Goal: Transaction & Acquisition: Purchase product/service

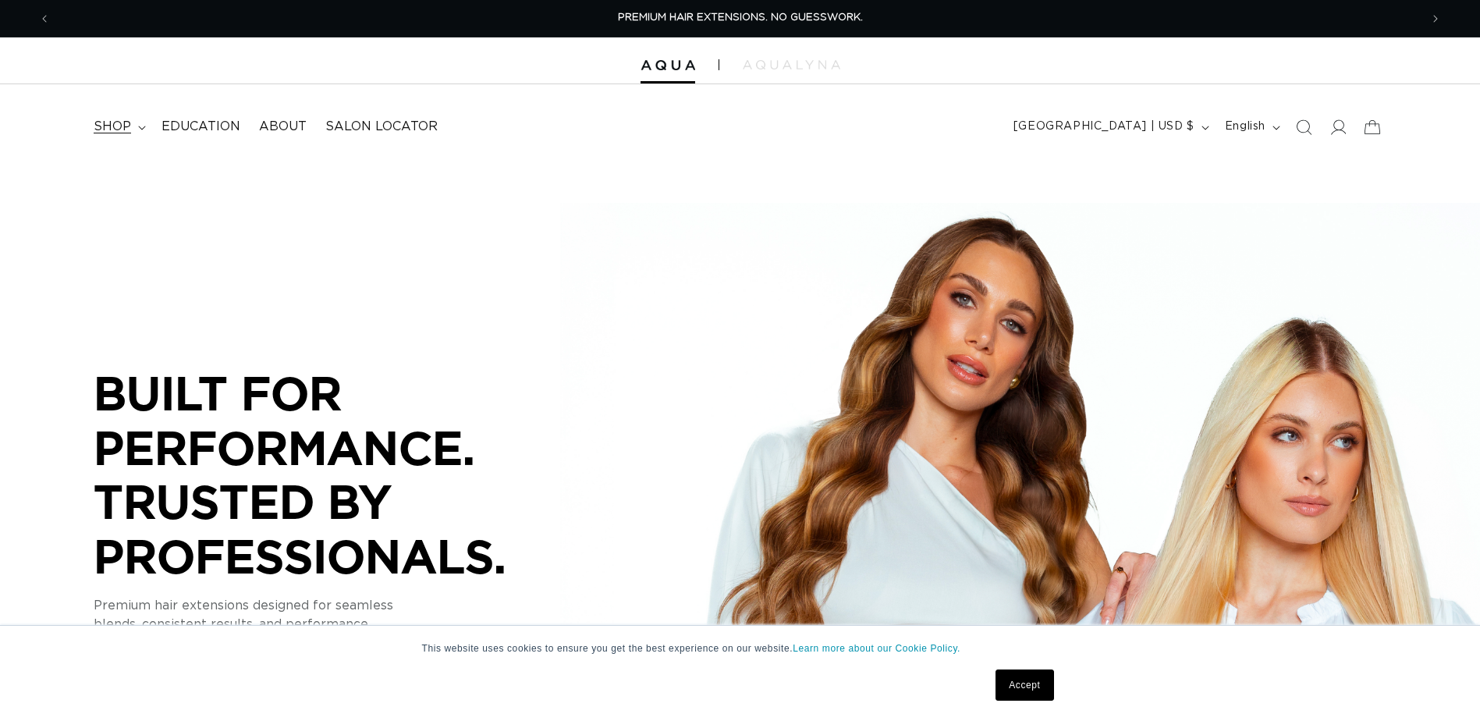
click at [108, 129] on span "shop" at bounding box center [112, 127] width 37 height 16
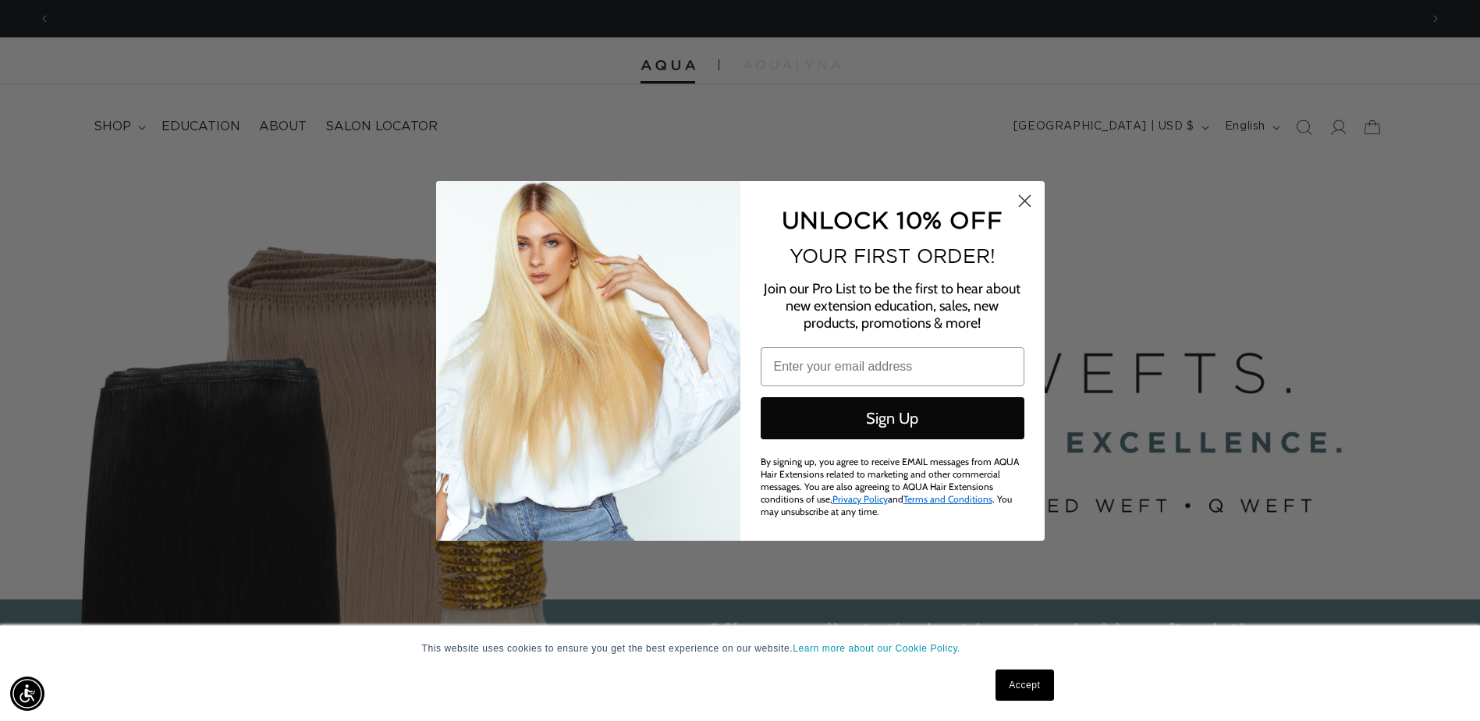
scroll to position [0, 2763]
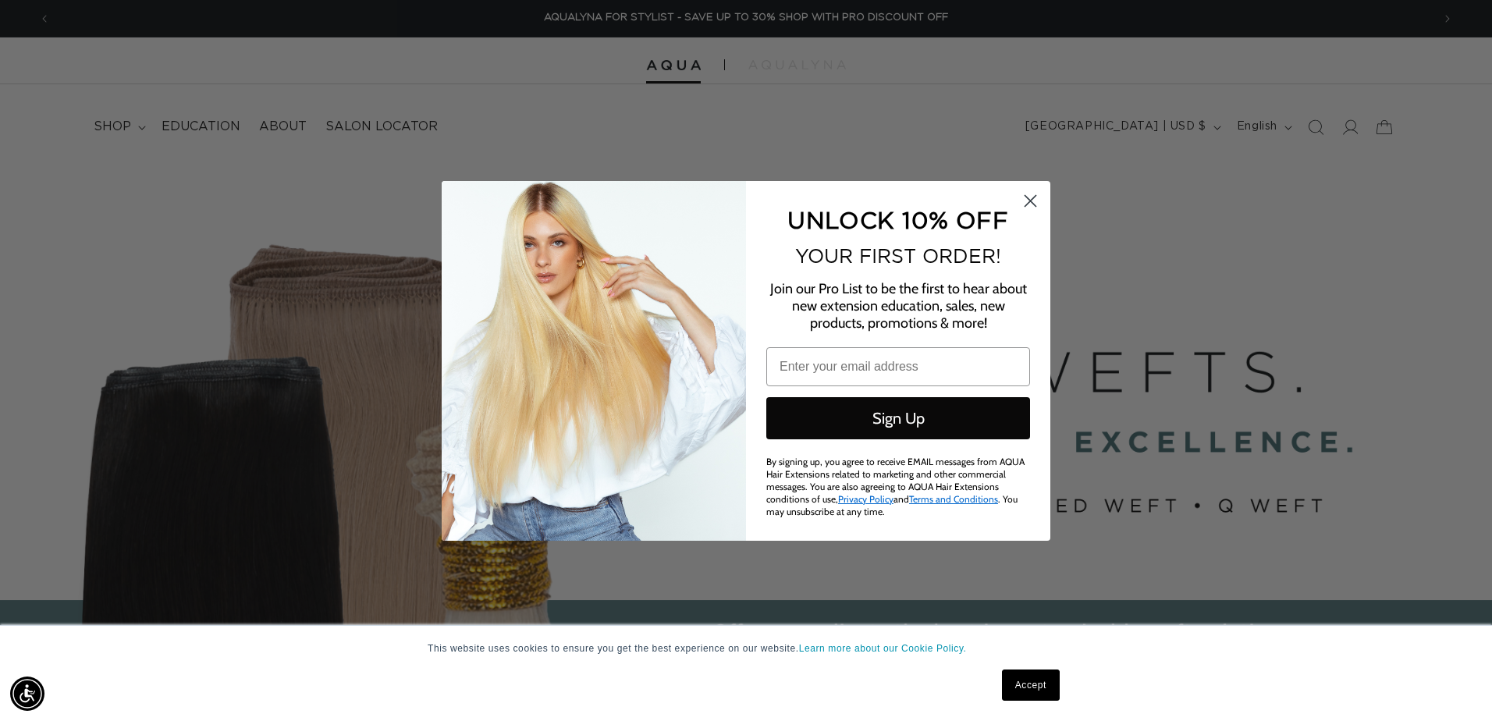
click at [1037, 200] on circle "Close dialog" at bounding box center [1031, 200] width 26 height 26
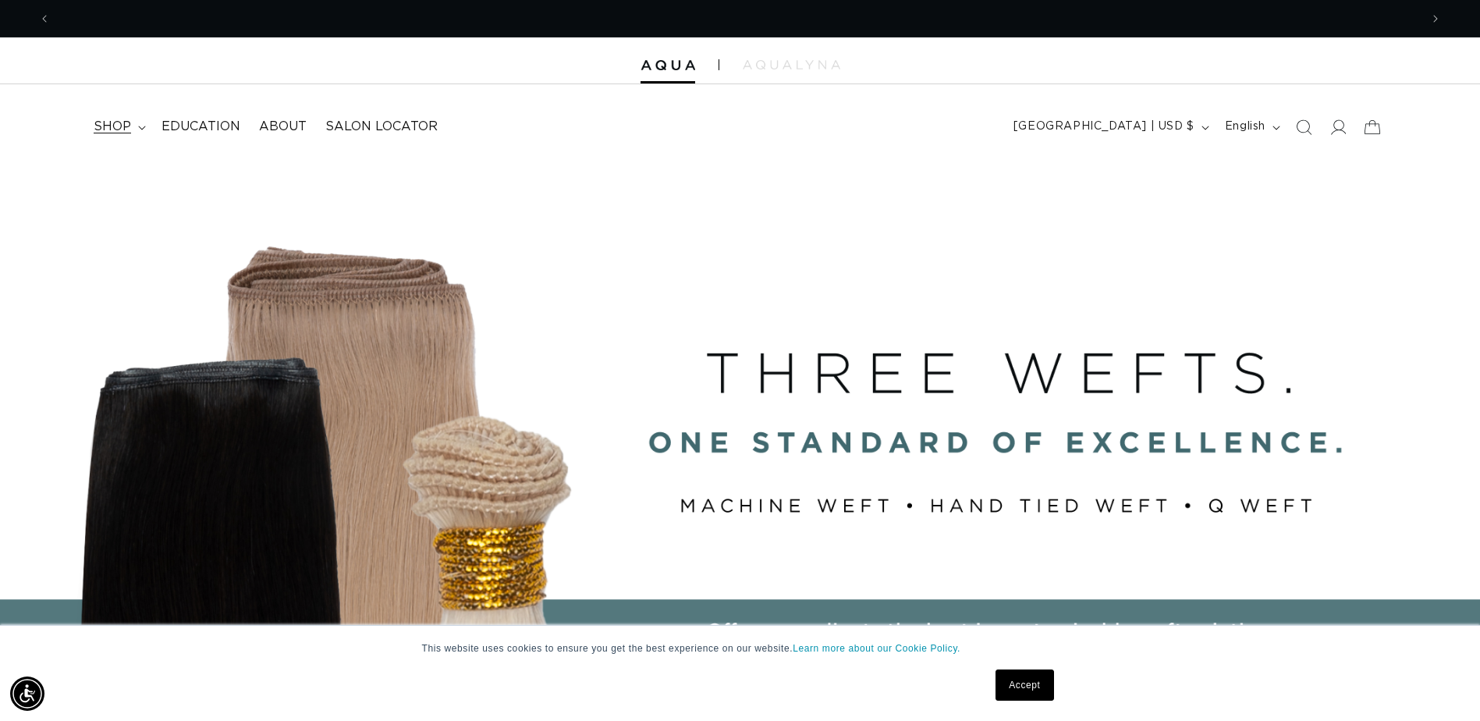
scroll to position [0, 0]
click at [113, 127] on span "shop" at bounding box center [112, 127] width 37 height 16
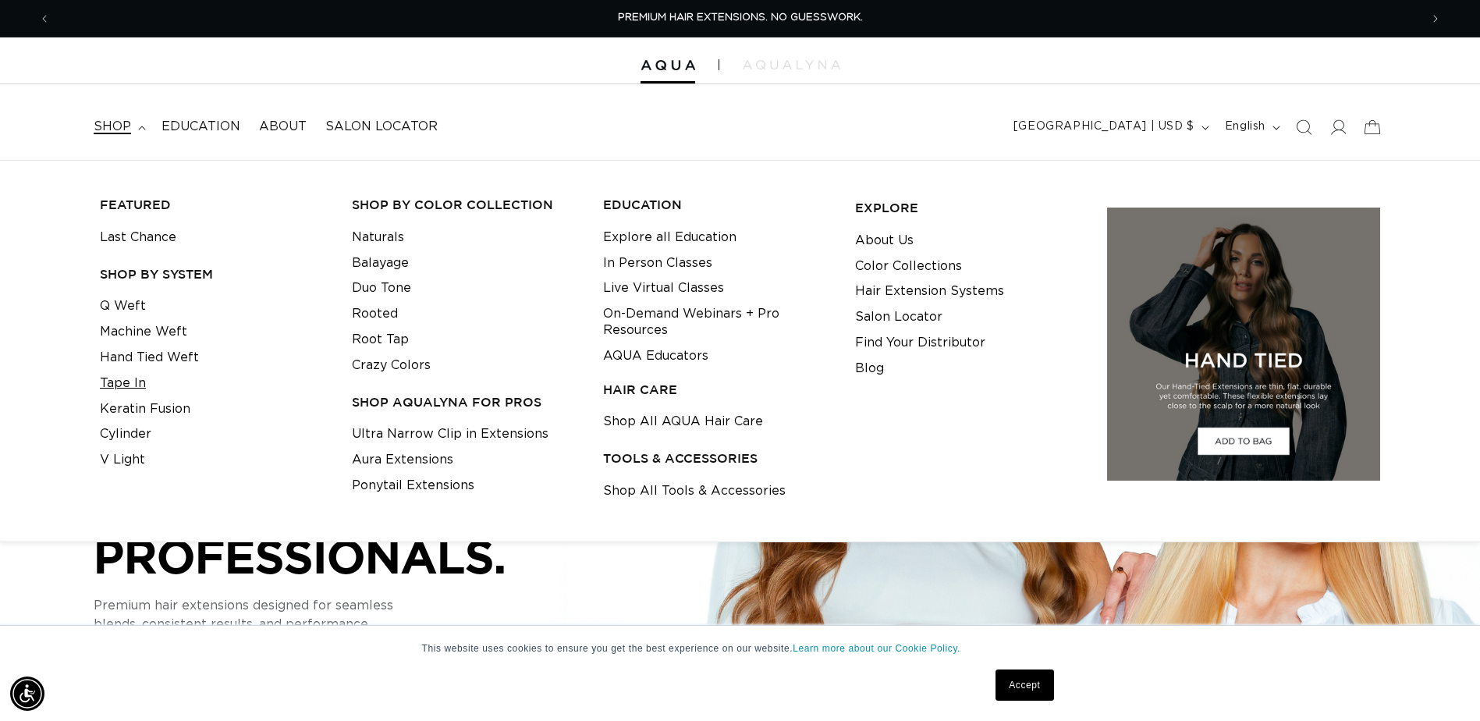
click at [118, 384] on link "Tape In" at bounding box center [123, 384] width 46 height 26
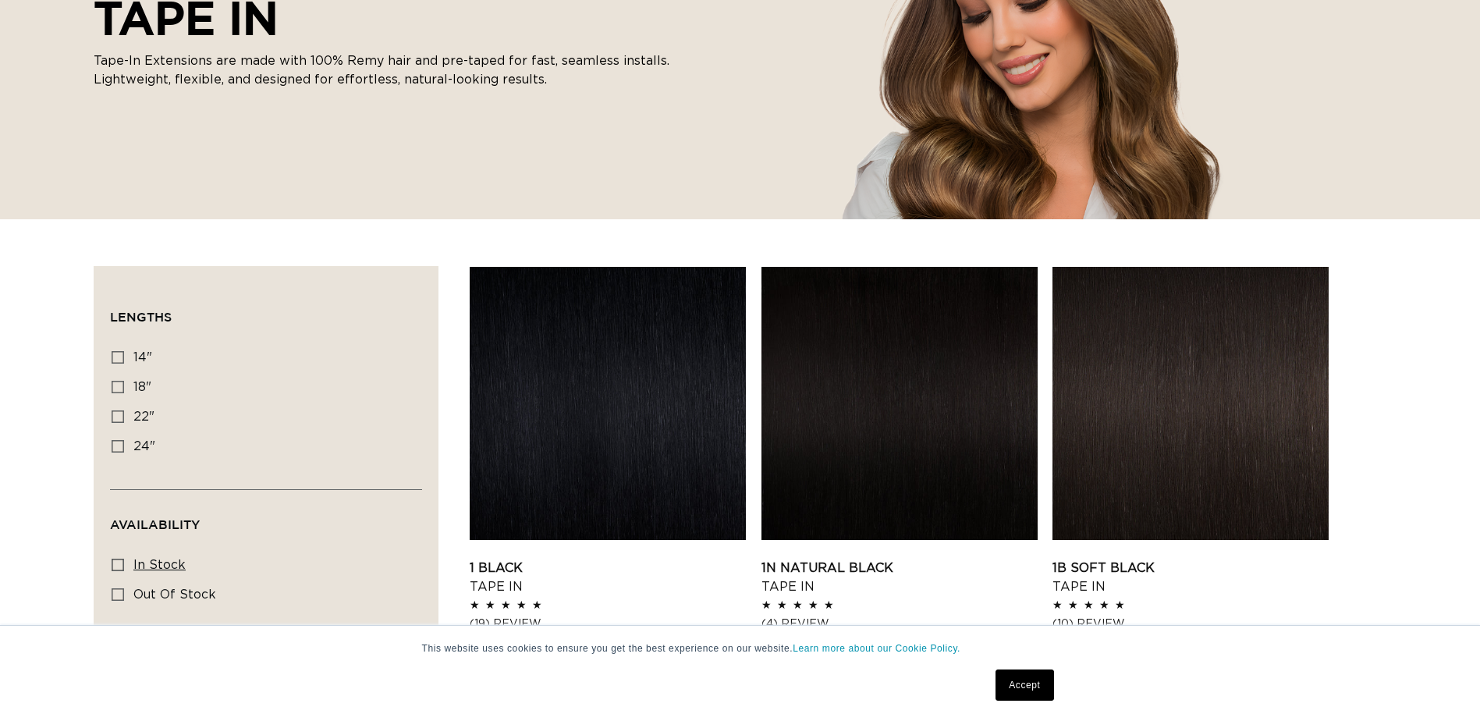
scroll to position [390, 0]
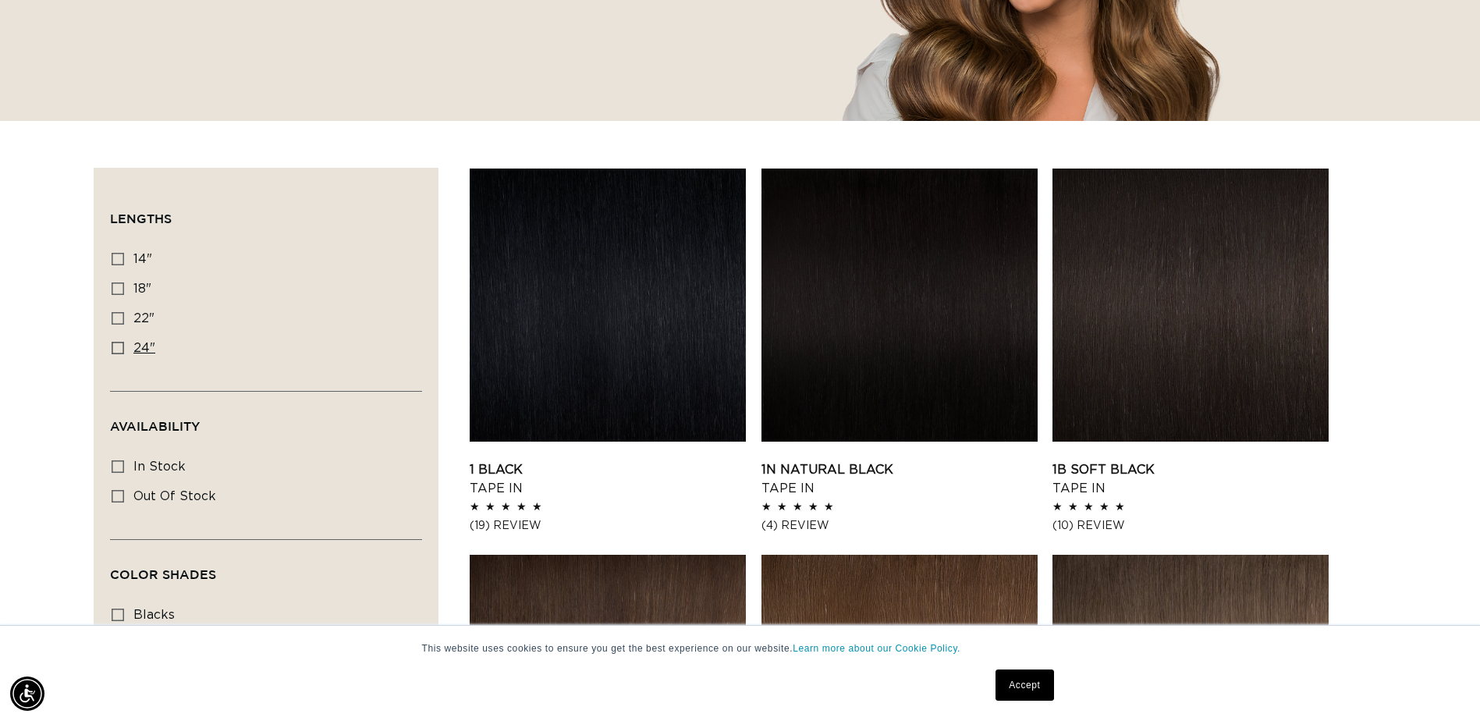
click at [113, 347] on icon at bounding box center [118, 348] width 12 height 12
click at [113, 347] on input "24" 24" (27 products)" at bounding box center [118, 348] width 12 height 12
checkbox input "true"
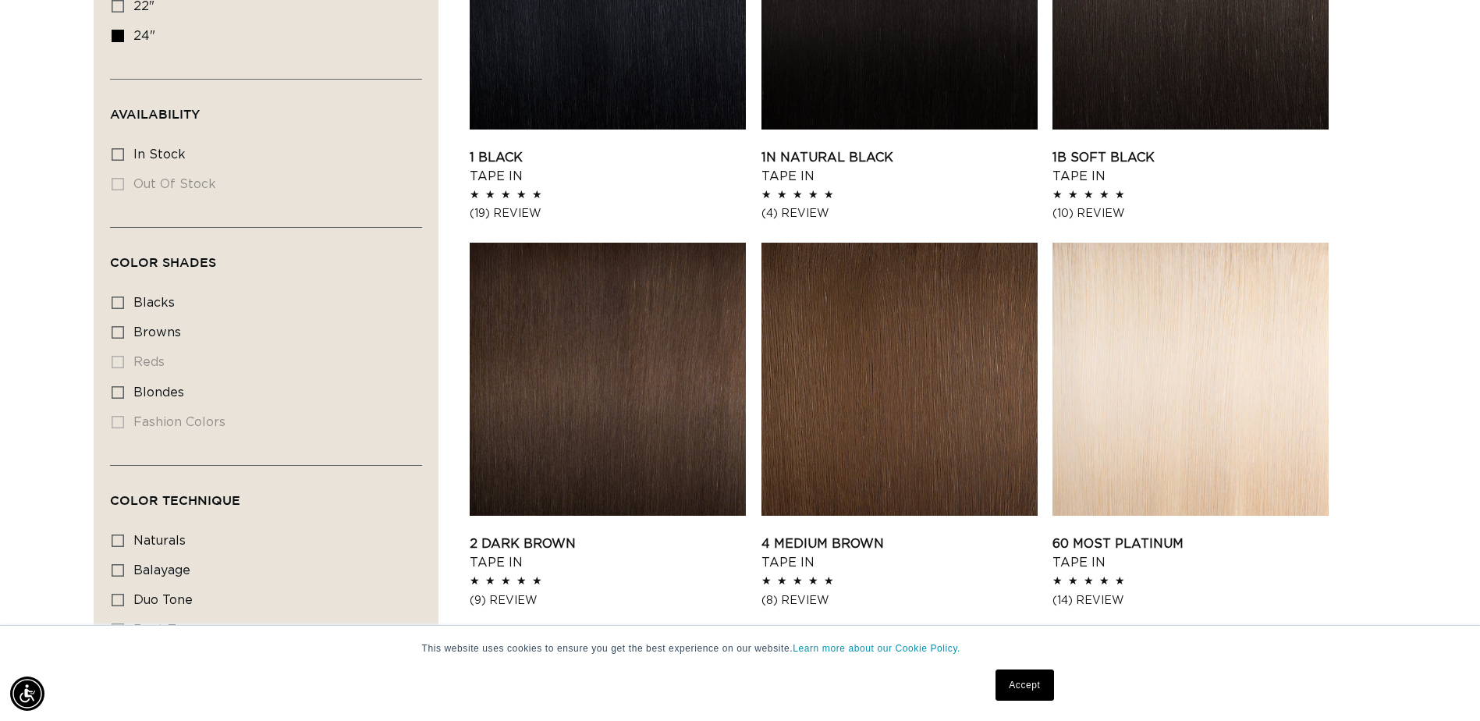
scroll to position [780, 0]
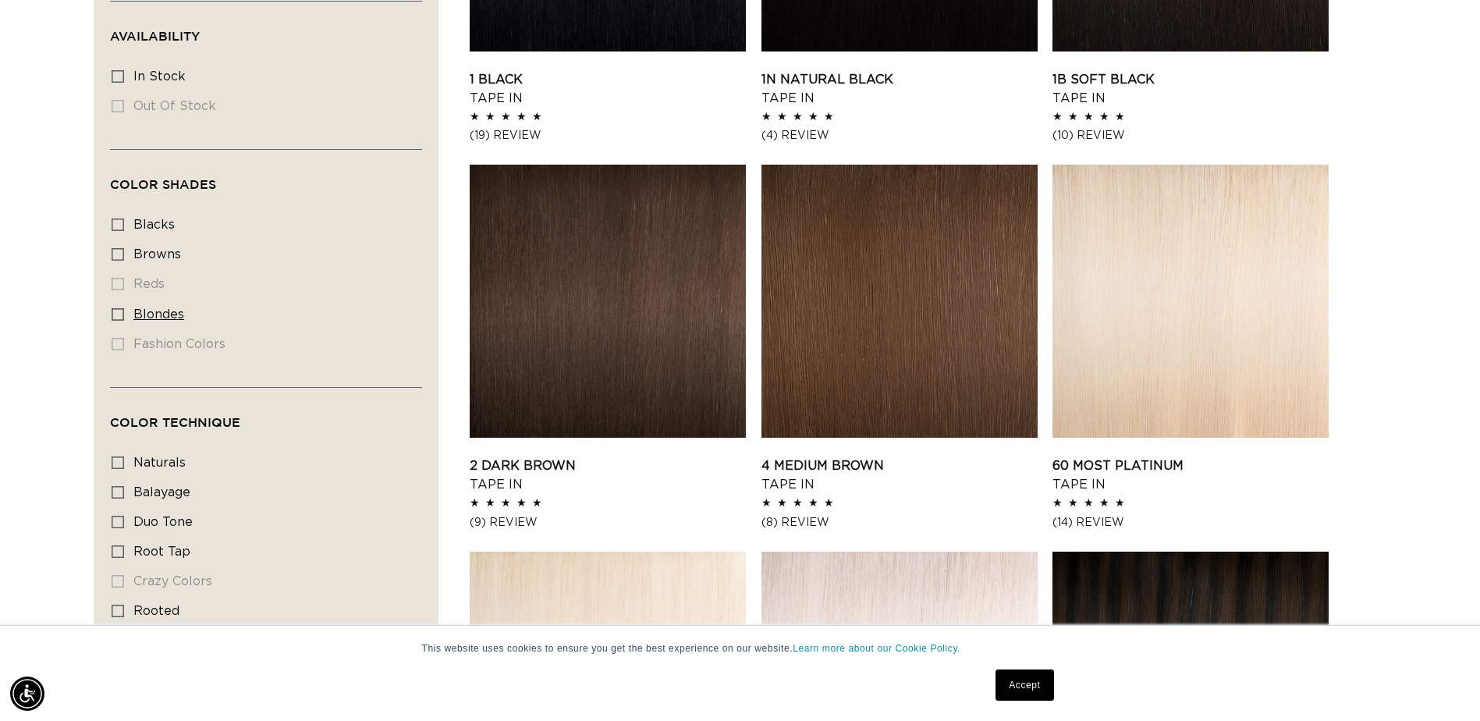
click at [120, 312] on icon at bounding box center [118, 314] width 12 height 12
click at [120, 312] on input "blondes blondes (20 products)" at bounding box center [118, 314] width 12 height 12
checkbox input "true"
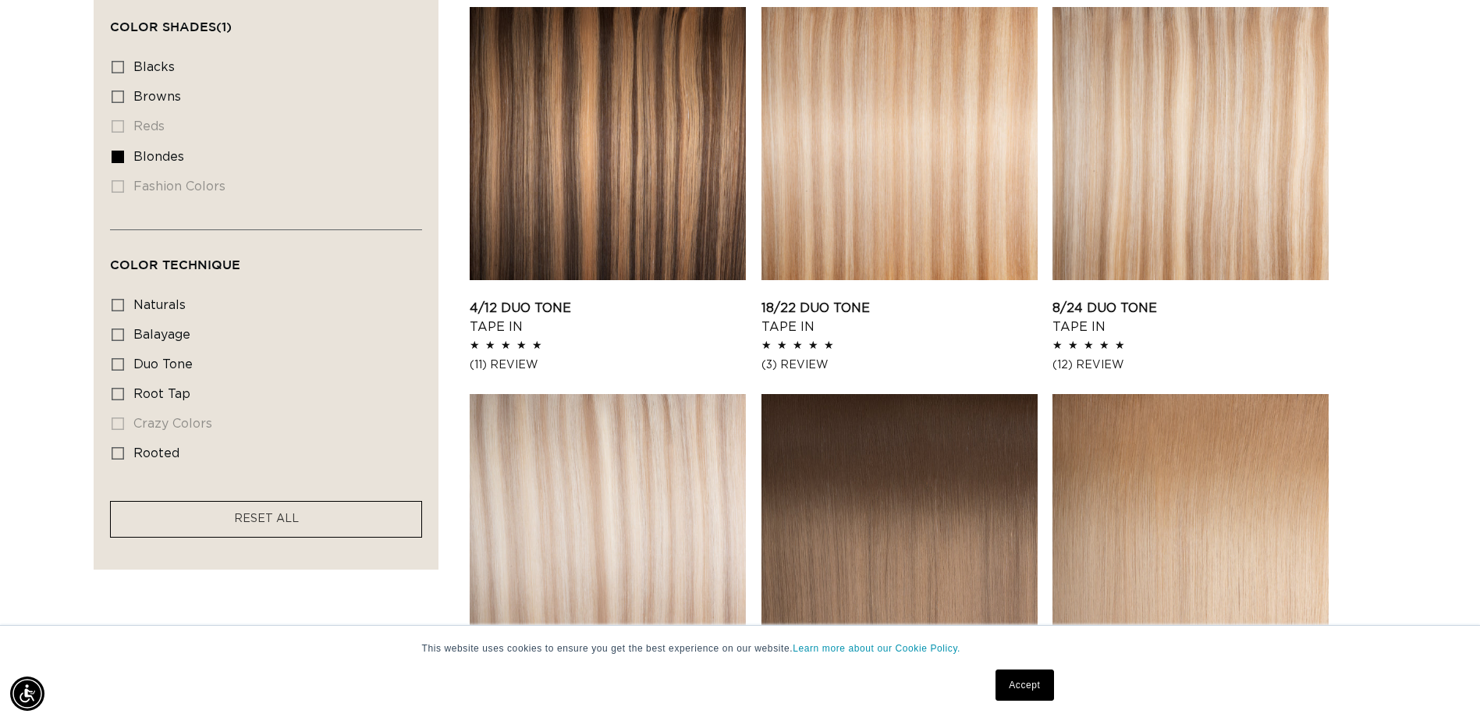
scroll to position [936, 0]
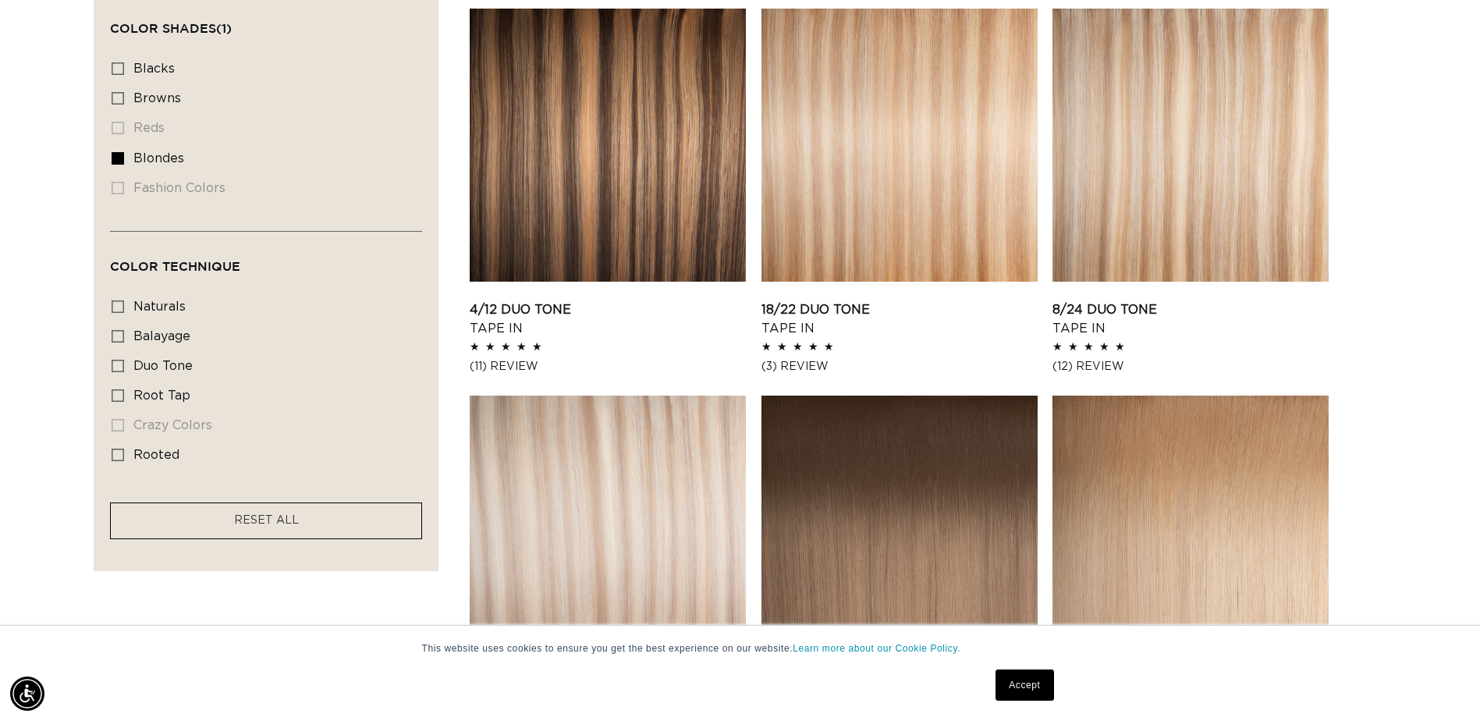
click at [698, 688] on link "Atlantic Duo Tone Tape In" at bounding box center [608, 706] width 276 height 37
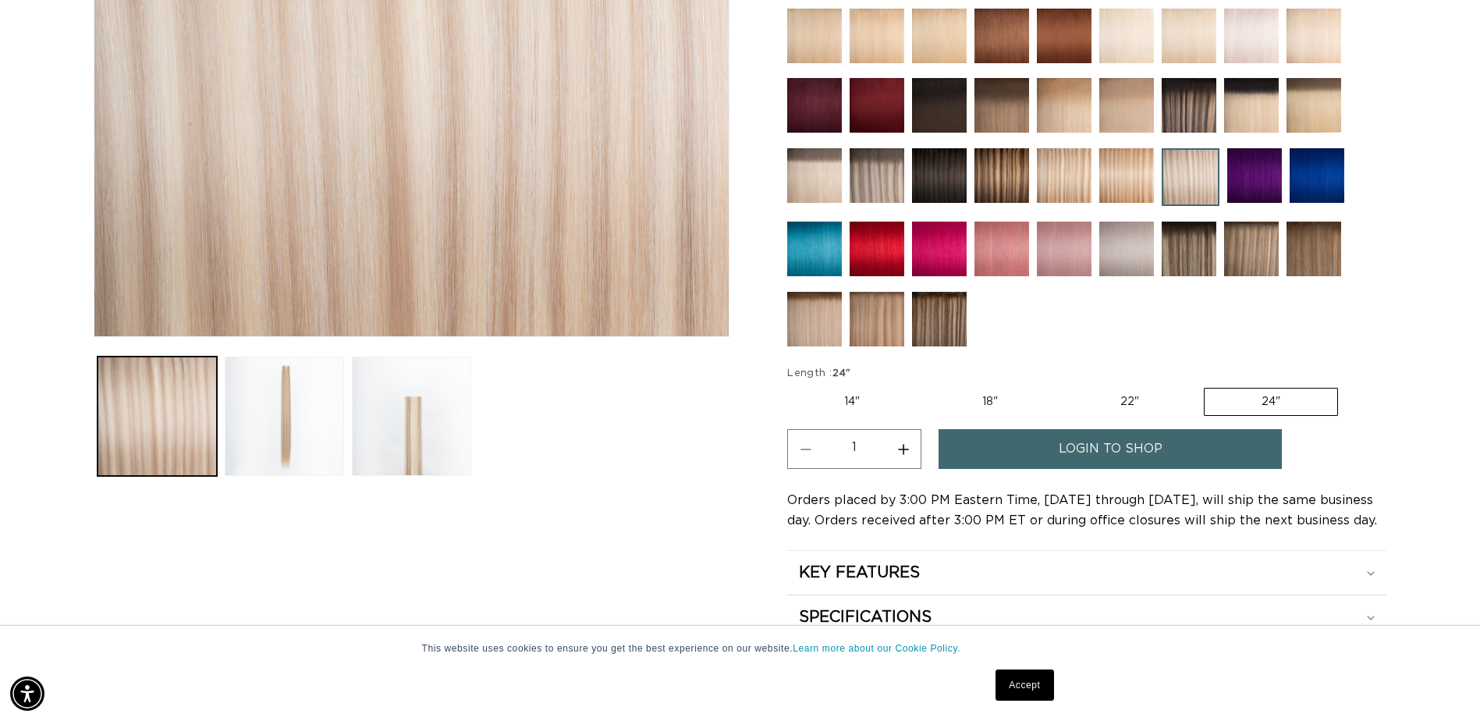
scroll to position [0, 2739]
